Goal: Task Accomplishment & Management: Manage account settings

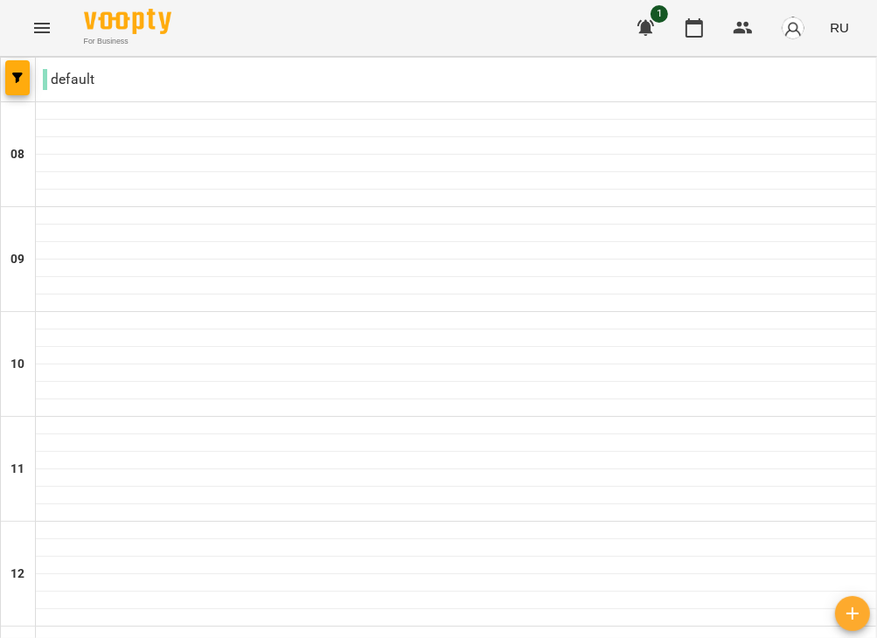
scroll to position [729, 0]
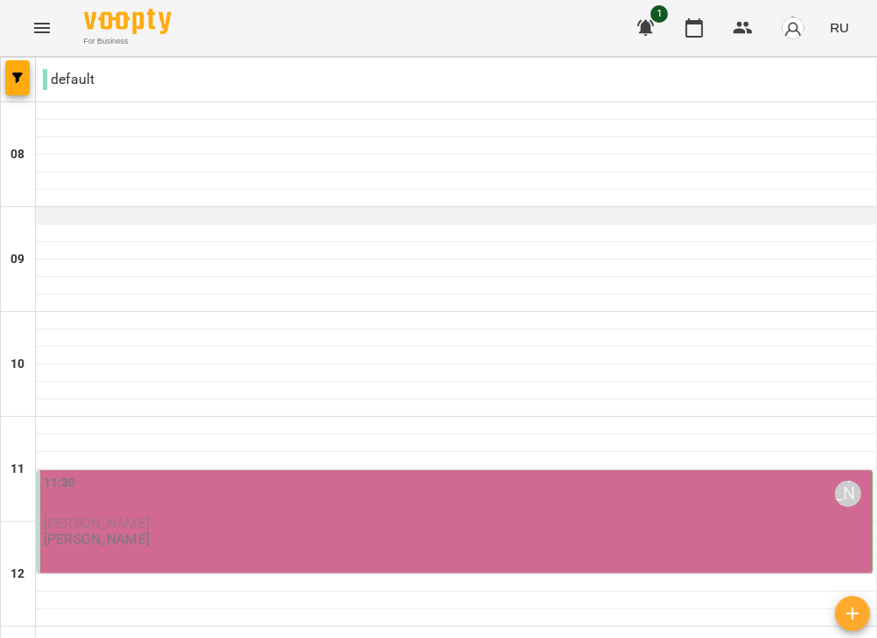
scroll to position [290, 0]
click at [186, 474] on div "11:30 [PERSON_NAME]" at bounding box center [456, 495] width 824 height 42
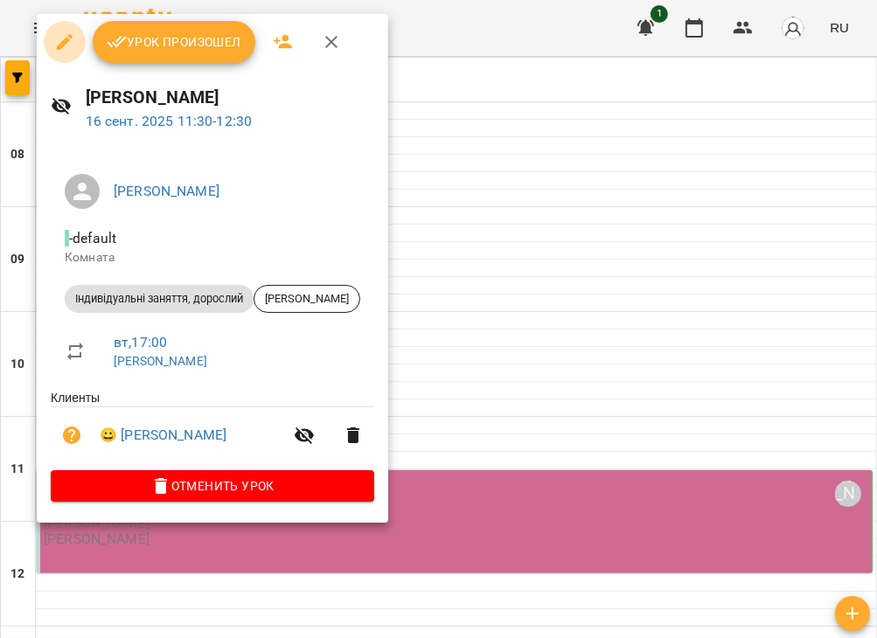
click at [69, 49] on icon "button" at bounding box center [64, 41] width 21 height 21
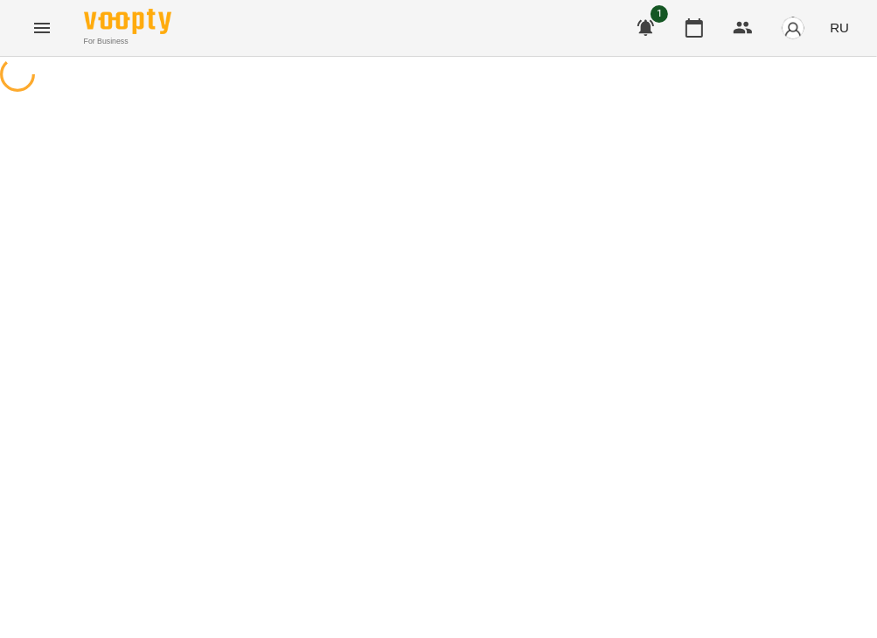
select select "**********"
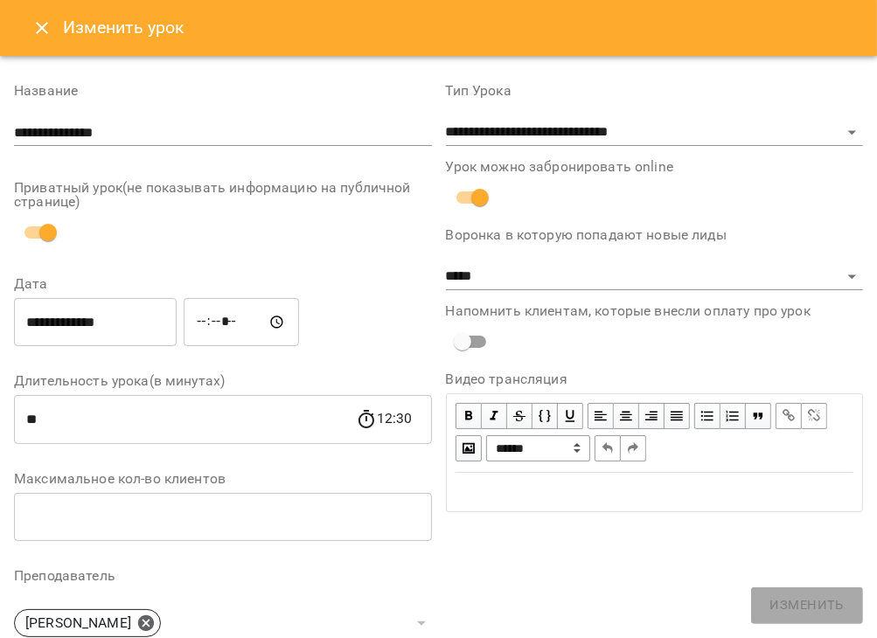
click at [86, 323] on input "**********" at bounding box center [95, 322] width 163 height 49
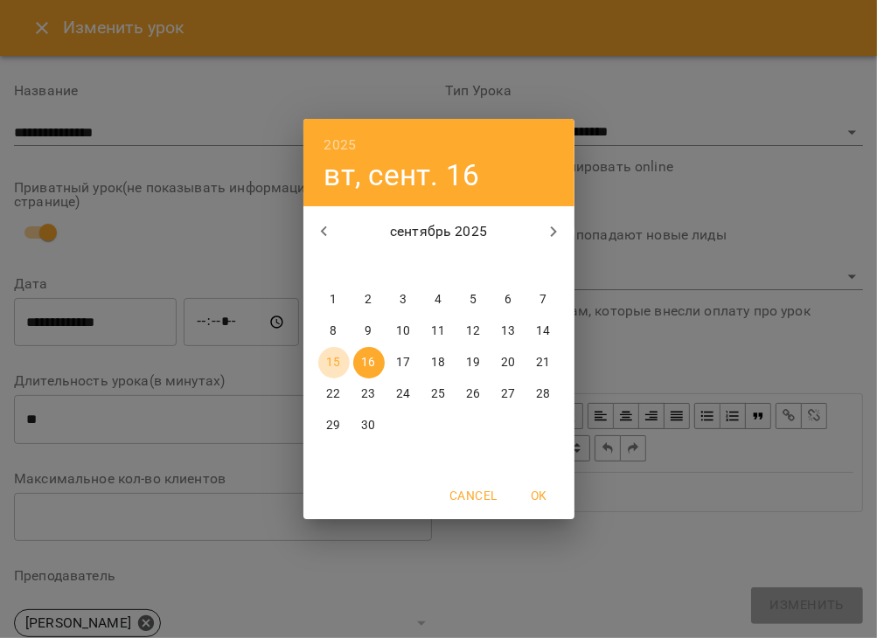
click at [330, 363] on p "15" at bounding box center [333, 362] width 14 height 17
type input "**********"
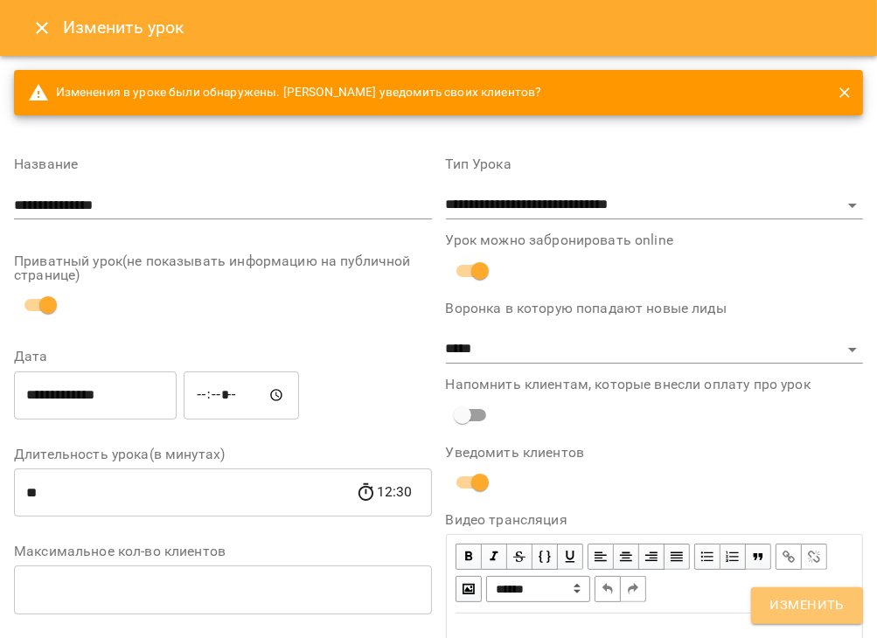
click at [800, 606] on span "Изменить" at bounding box center [806, 605] width 73 height 23
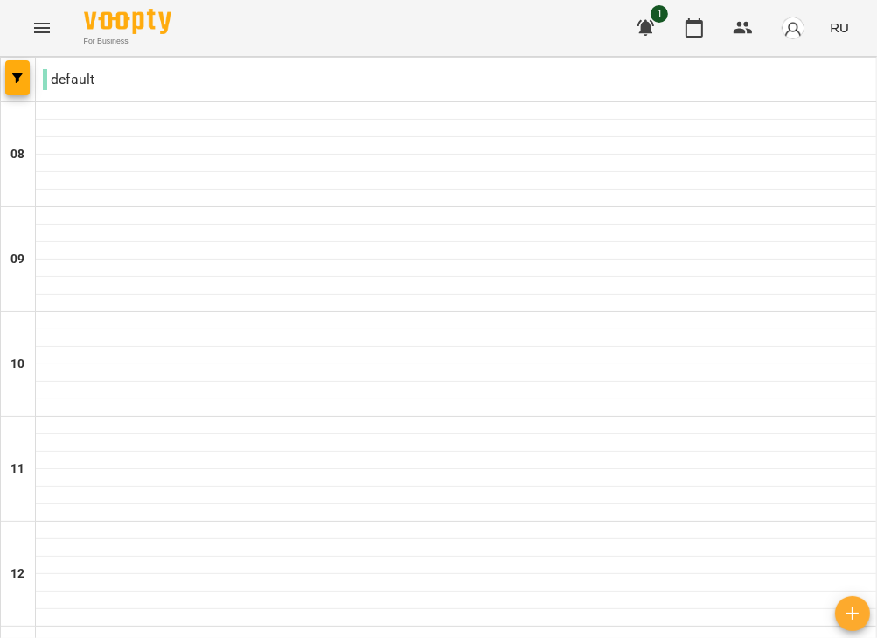
scroll to position [780, 0]
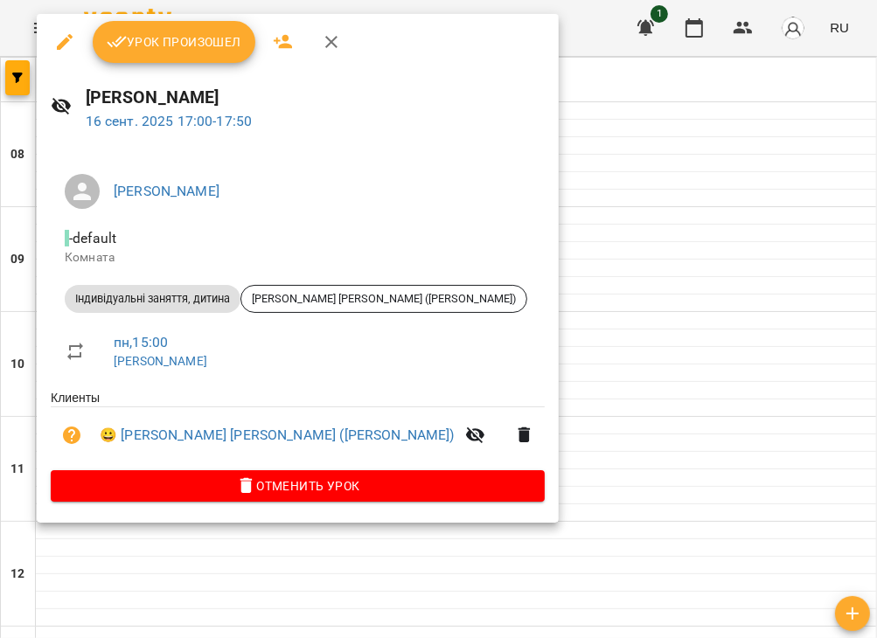
click at [598, 239] on div at bounding box center [438, 319] width 877 height 638
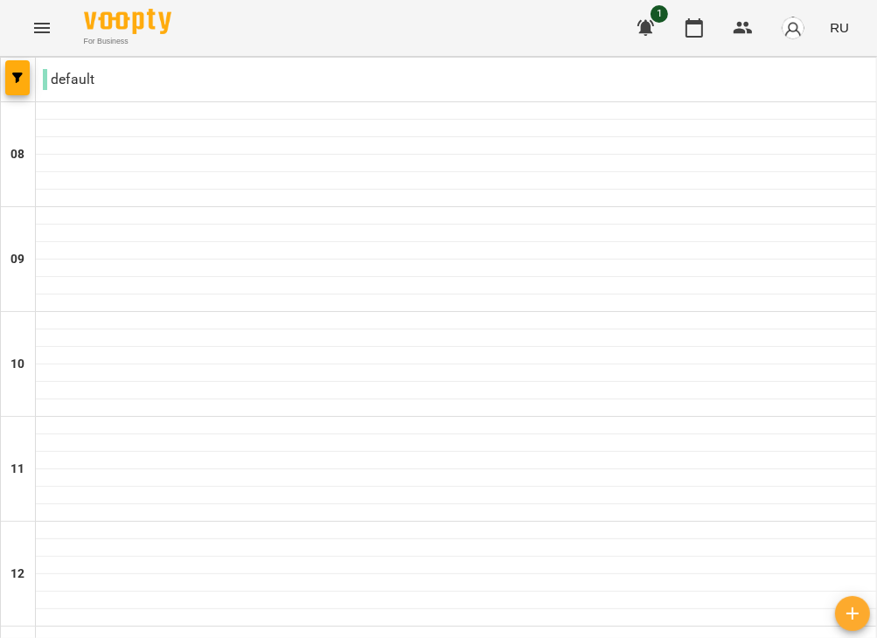
scroll to position [486, 0]
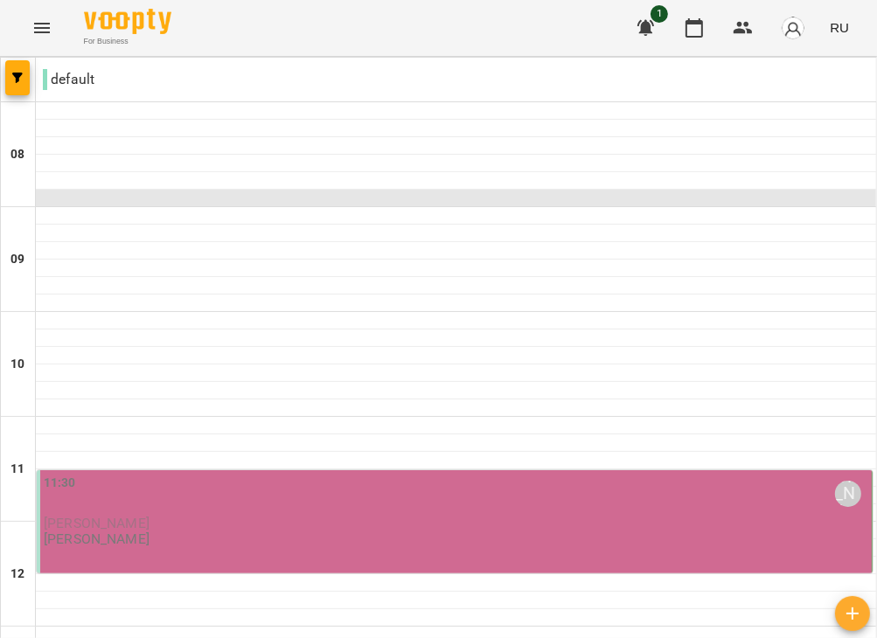
scroll to position [308, 0]
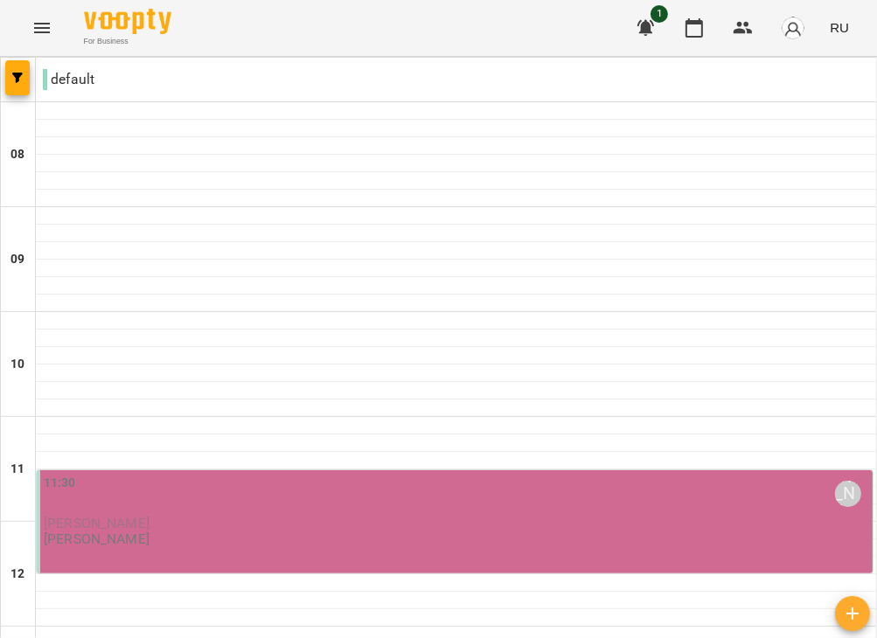
click at [182, 516] on p "[PERSON_NAME]" at bounding box center [456, 523] width 824 height 15
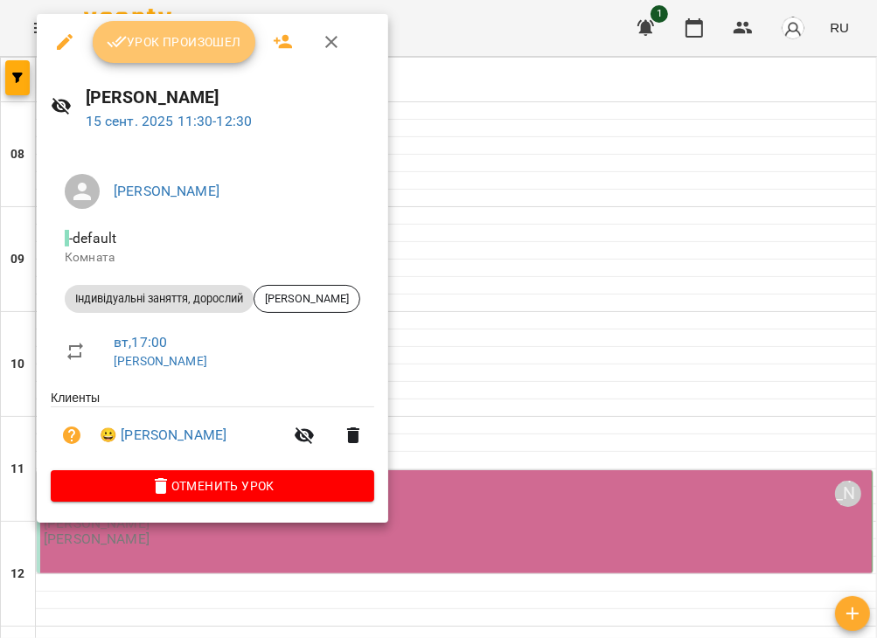
click at [136, 50] on span "Урок произошел" at bounding box center [174, 41] width 135 height 21
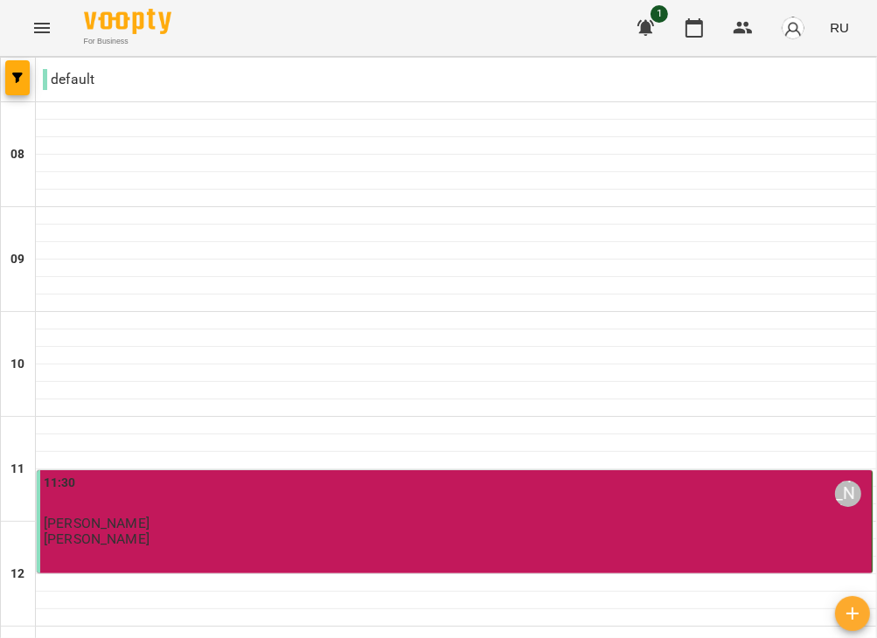
click at [803, 31] on img "button" at bounding box center [793, 28] width 24 height 24
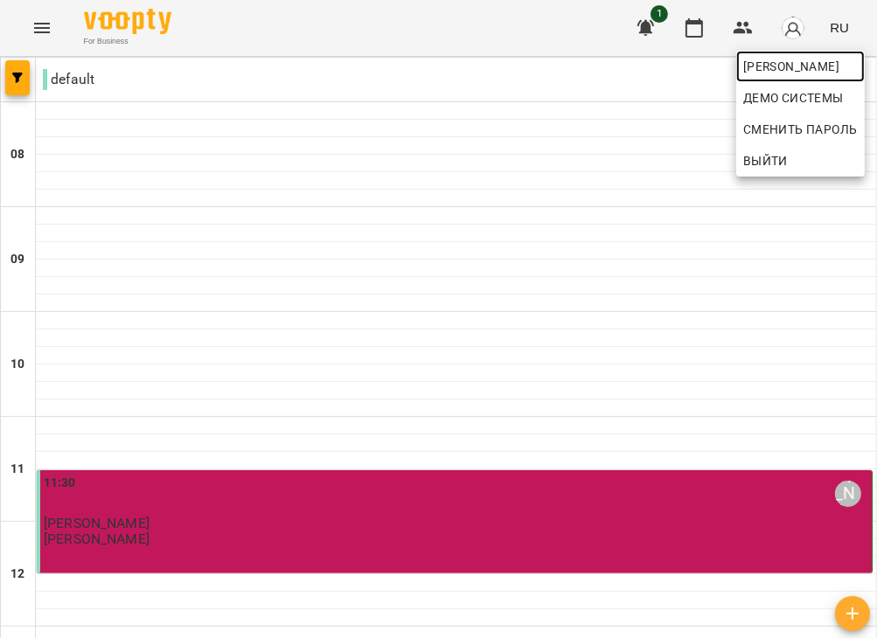
click at [761, 67] on span "[PERSON_NAME]" at bounding box center [800, 66] width 115 height 21
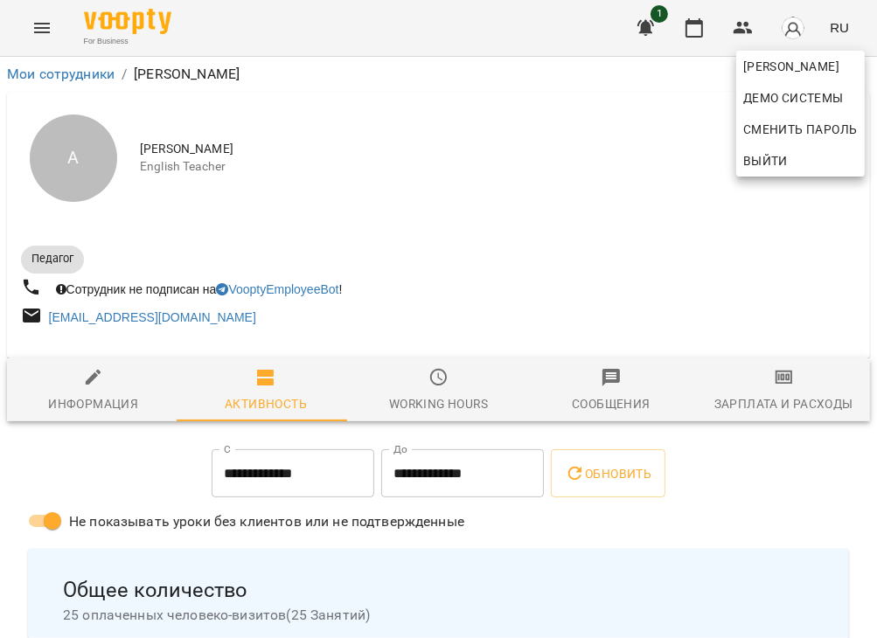
click at [597, 465] on div at bounding box center [438, 319] width 877 height 638
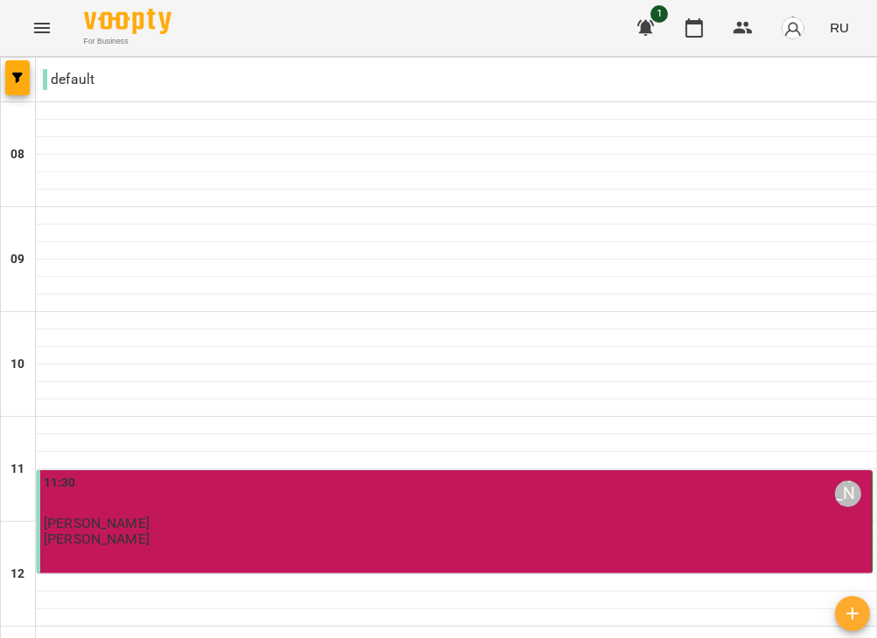
scroll to position [65, 0]
